Goal: Information Seeking & Learning: Learn about a topic

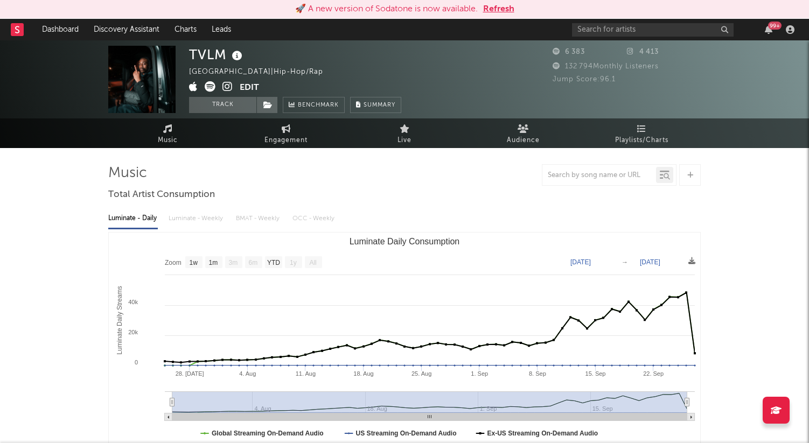
select select "1w"
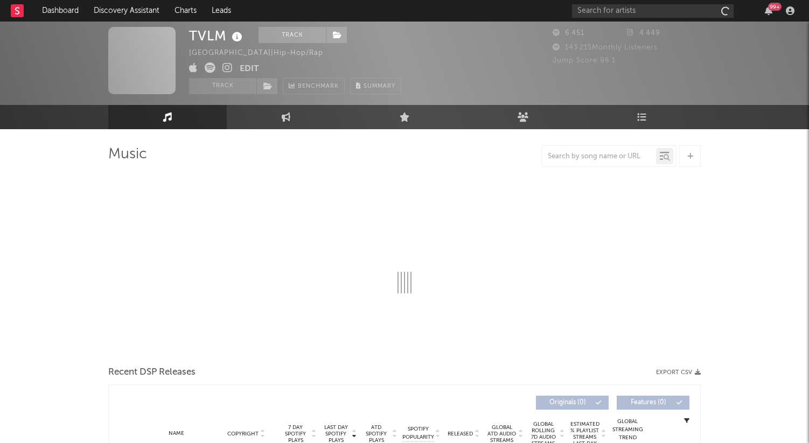
scroll to position [26, 0]
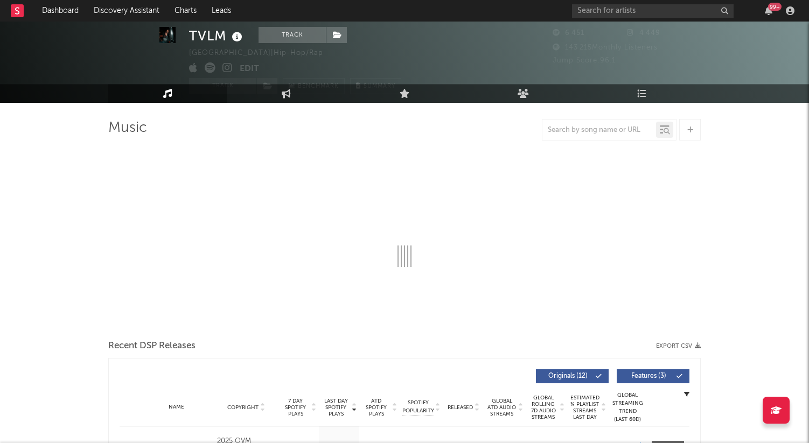
select select "1w"
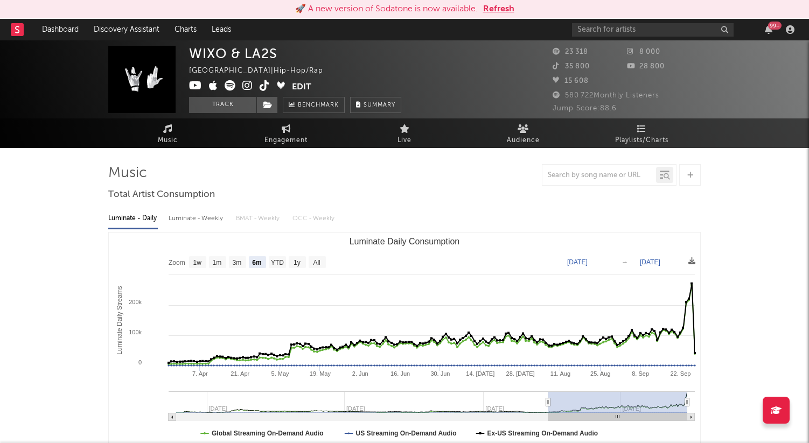
select select "6m"
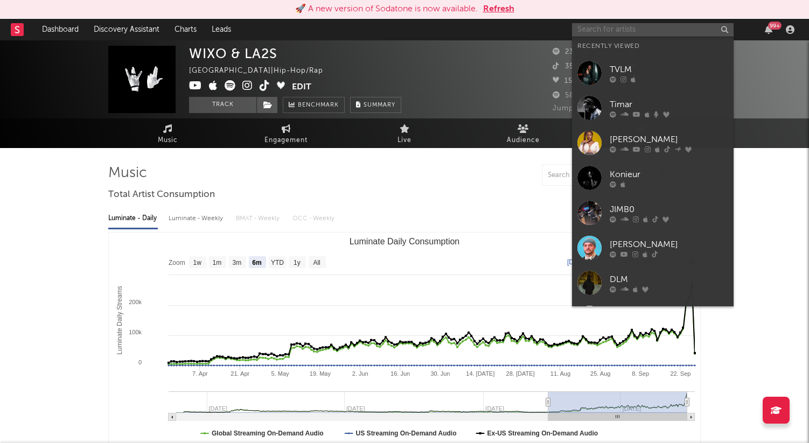
click at [656, 33] on input "text" at bounding box center [653, 29] width 162 height 13
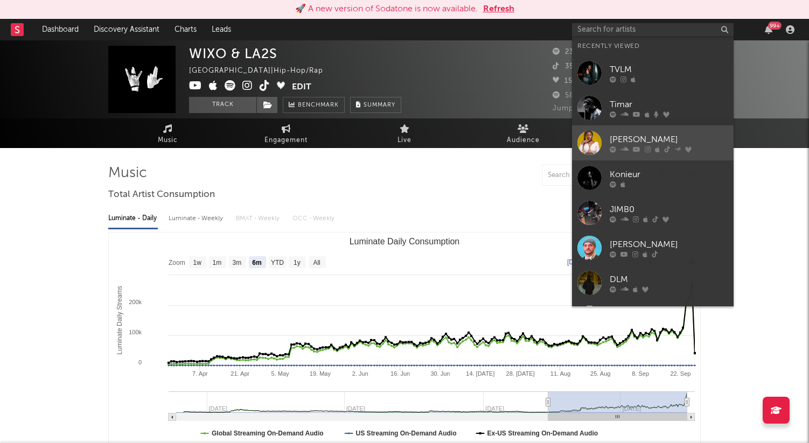
click at [634, 129] on link "[PERSON_NAME]" at bounding box center [653, 142] width 162 height 35
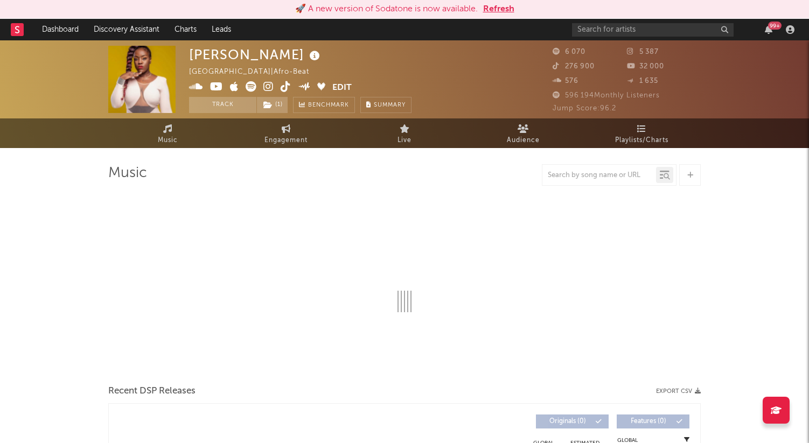
click at [495, 3] on button "Refresh" at bounding box center [498, 9] width 31 height 13
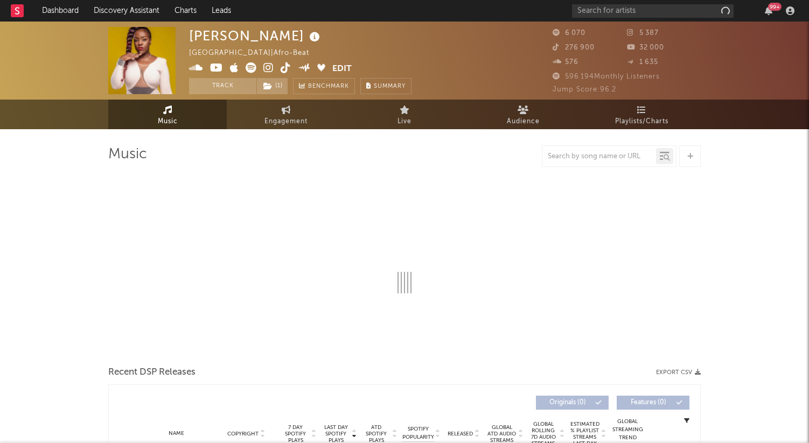
select select "1w"
